Goal: Transaction & Acquisition: Purchase product/service

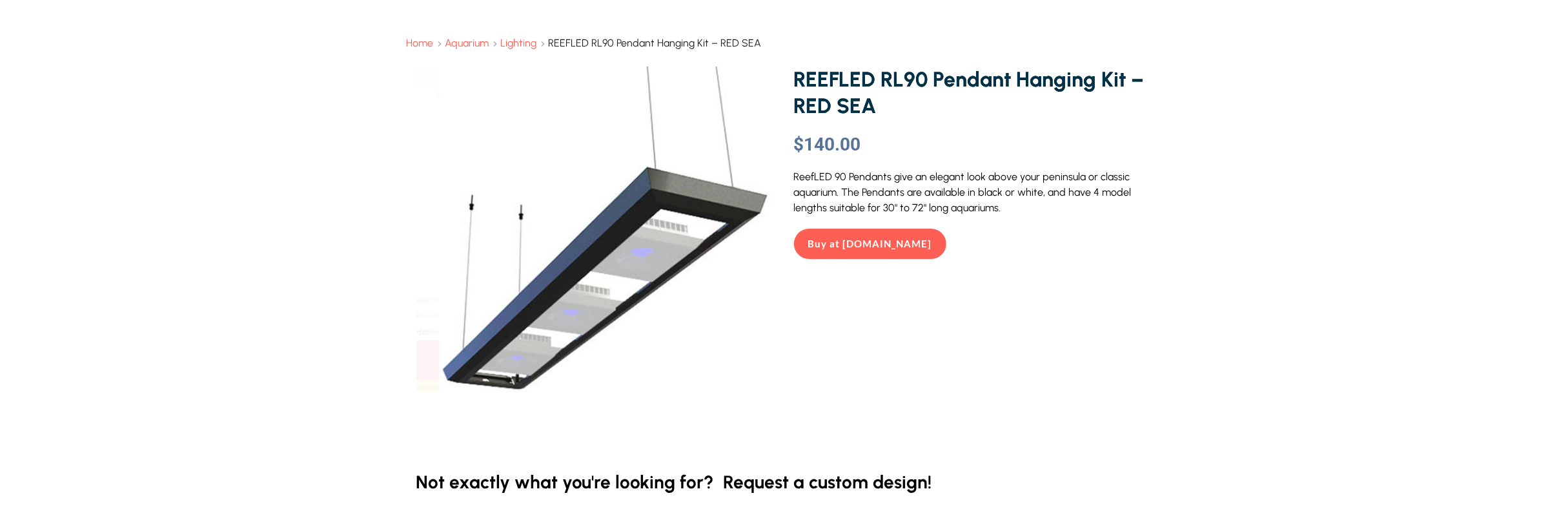
click at [553, 41] on span "REEFLED RL90 Pendant Hanging Kit – RED SEA" at bounding box center [655, 42] width 213 height 12
drag, startPoint x: 765, startPoint y: 45, endPoint x: 549, endPoint y: 44, distance: 216.0
click at [549, 44] on div "Home Aquarium Lighting REEFLED RL90 Pendant Hanging Kit – RED SEA" at bounding box center [784, 44] width 755 height 15
copy span "REEFLED RL90 Pendant Hanging Kit – RED SEA"
